Goal: Task Accomplishment & Management: Manage account settings

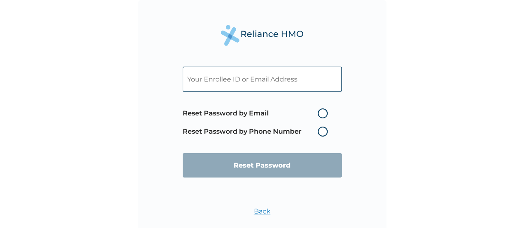
paste input "[EMAIL_ADDRESS][DOMAIN_NAME]"
click at [298, 89] on input "[EMAIL_ADDRESS][DOMAIN_NAME]" at bounding box center [262, 79] width 159 height 25
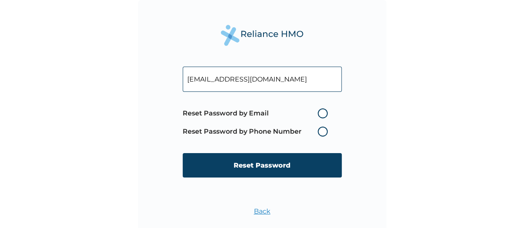
type input "[EMAIL_ADDRESS][DOMAIN_NAME]"
click at [322, 114] on label "Reset Password by Email" at bounding box center [257, 113] width 149 height 10
click at [319, 114] on input "Reset Password by Email" at bounding box center [312, 113] width 13 height 13
radio input "true"
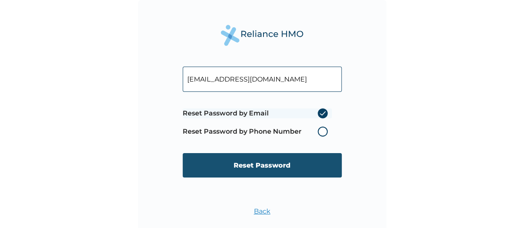
click at [291, 162] on input "Reset Password" at bounding box center [262, 165] width 159 height 24
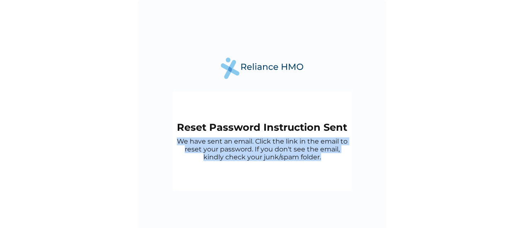
copy p "We have sent an email. Click the link in the email to reset your password. If y…"
drag, startPoint x: 176, startPoint y: 142, endPoint x: 324, endPoint y: 164, distance: 150.2
click at [324, 164] on div "Reset Password Instruction Sent We have sent an email. Click the link in the em…" at bounding box center [262, 140] width 179 height 99
